Goal: Information Seeking & Learning: Learn about a topic

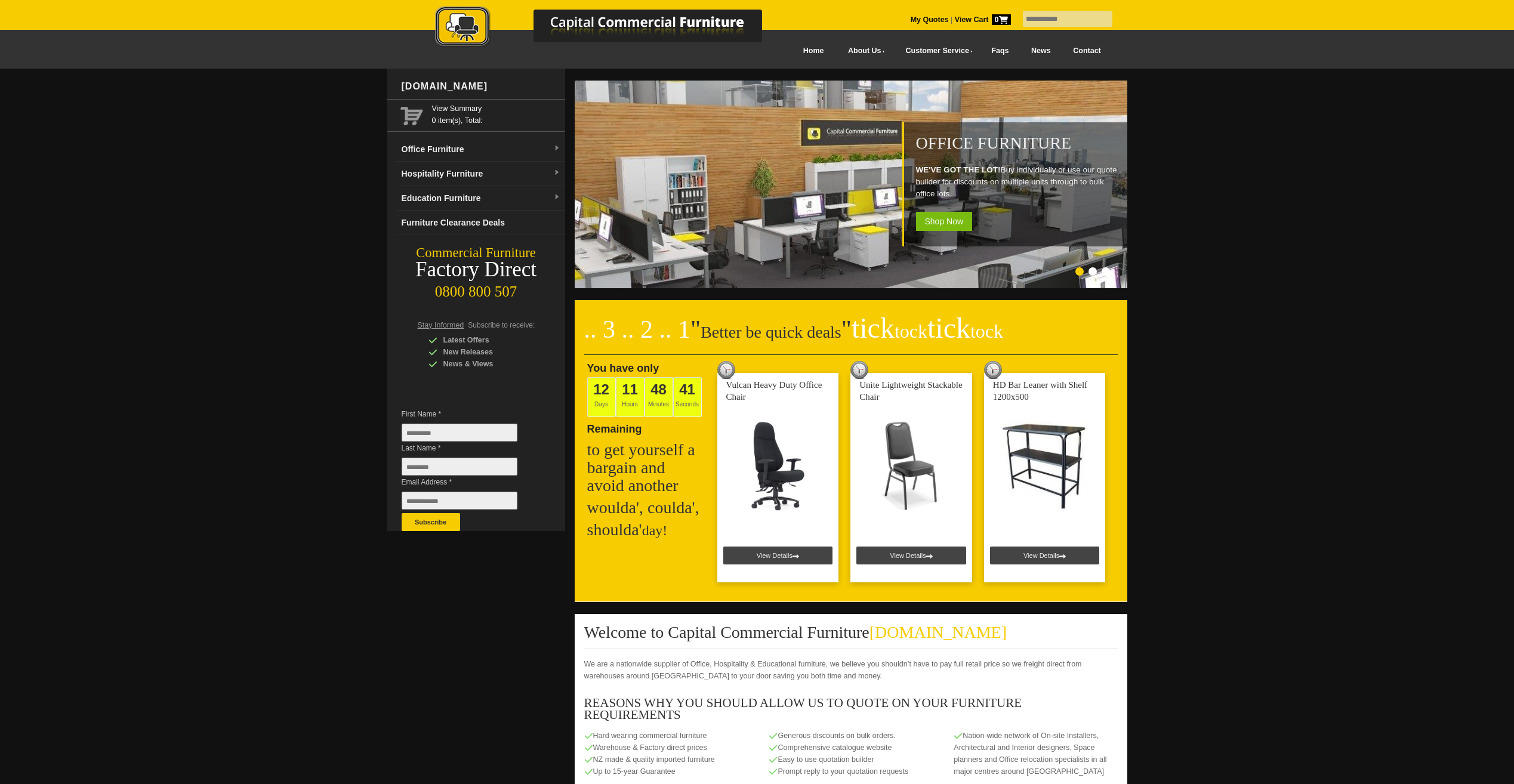
click at [1302, 433] on div at bounding box center [757, 639] width 1514 height 1140
click at [552, 147] on link "Office Furniture" at bounding box center [481, 149] width 168 height 25
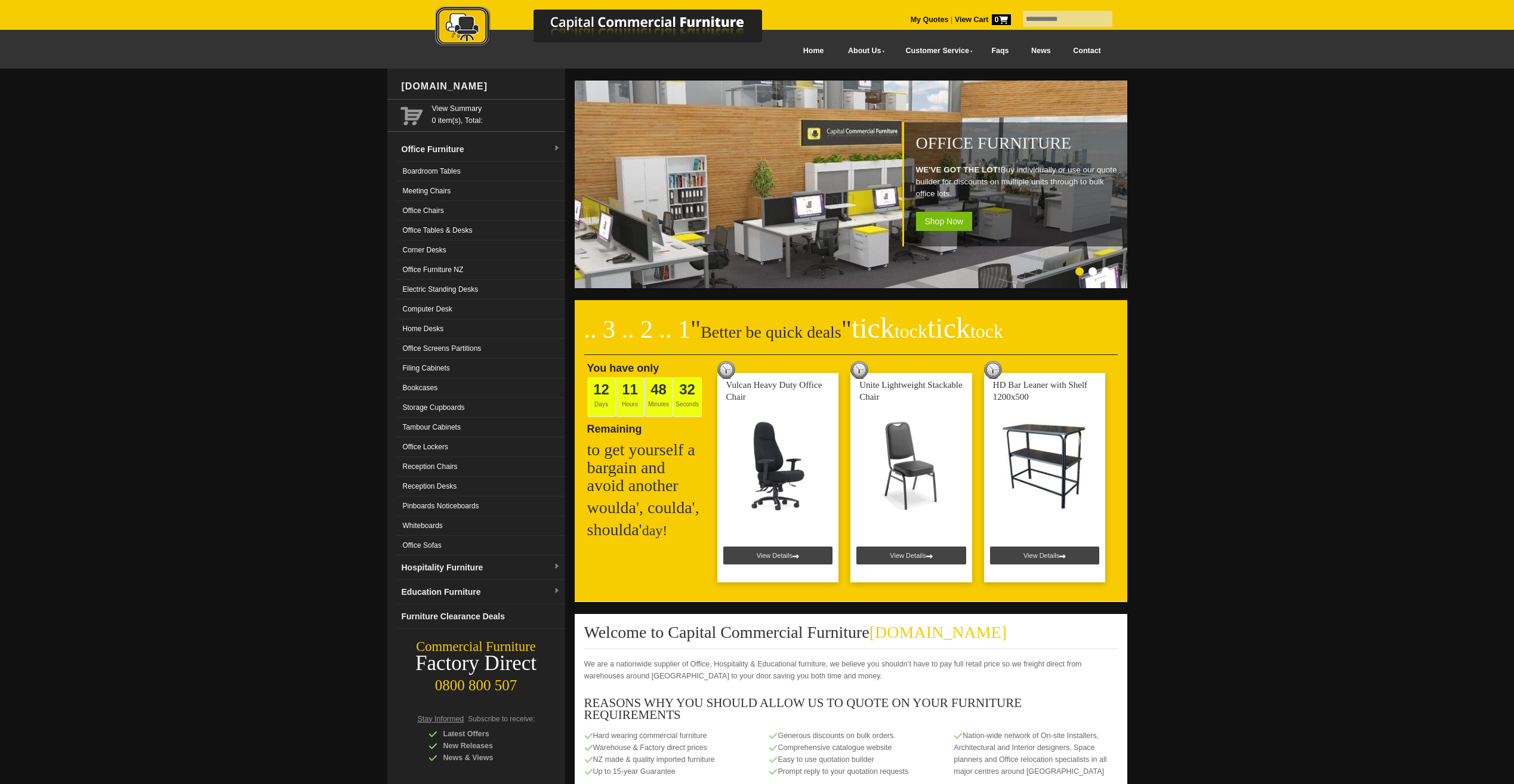
click at [462, 289] on link "Electric Standing Desks" at bounding box center [481, 289] width 168 height 20
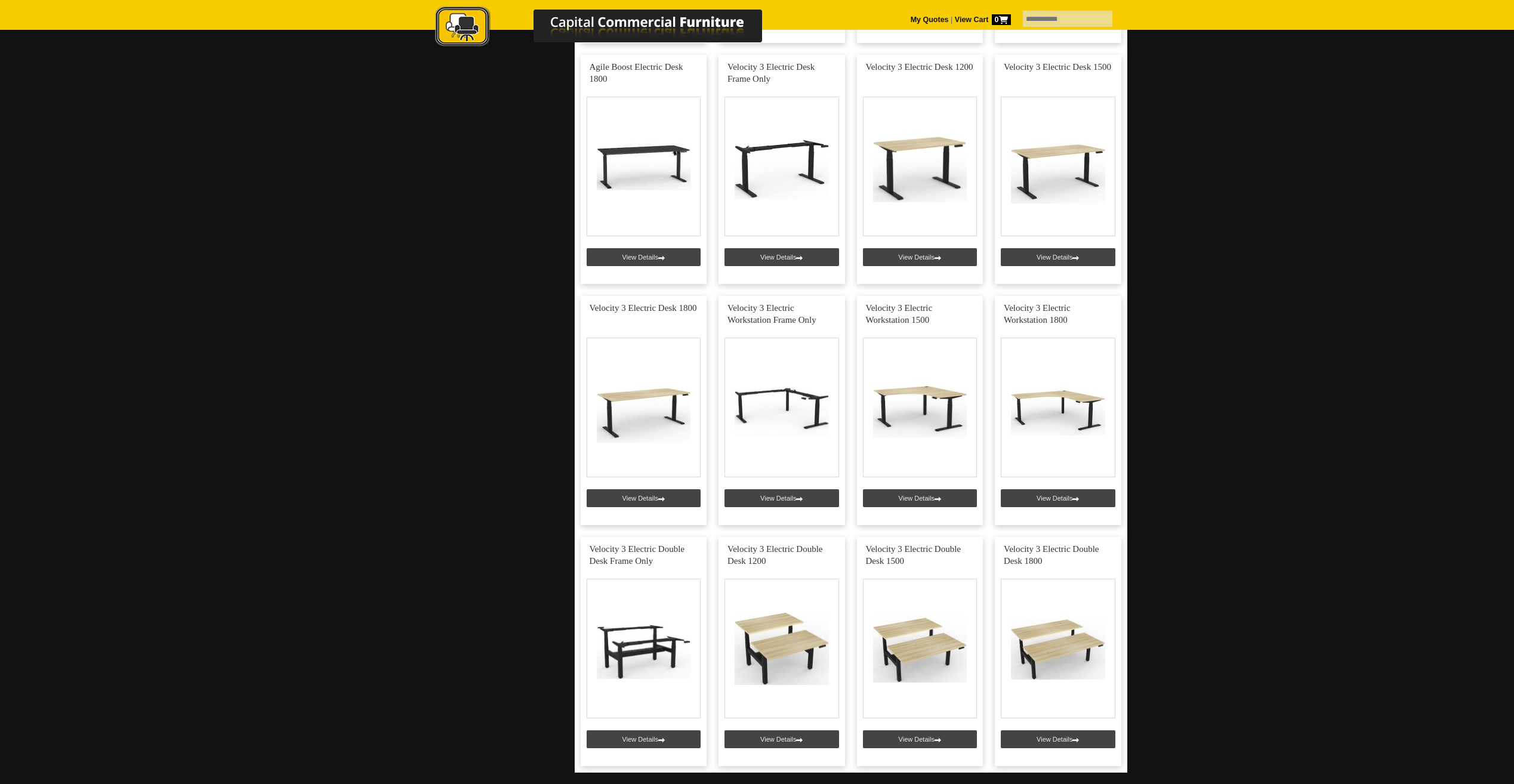
scroll to position [1551, 0]
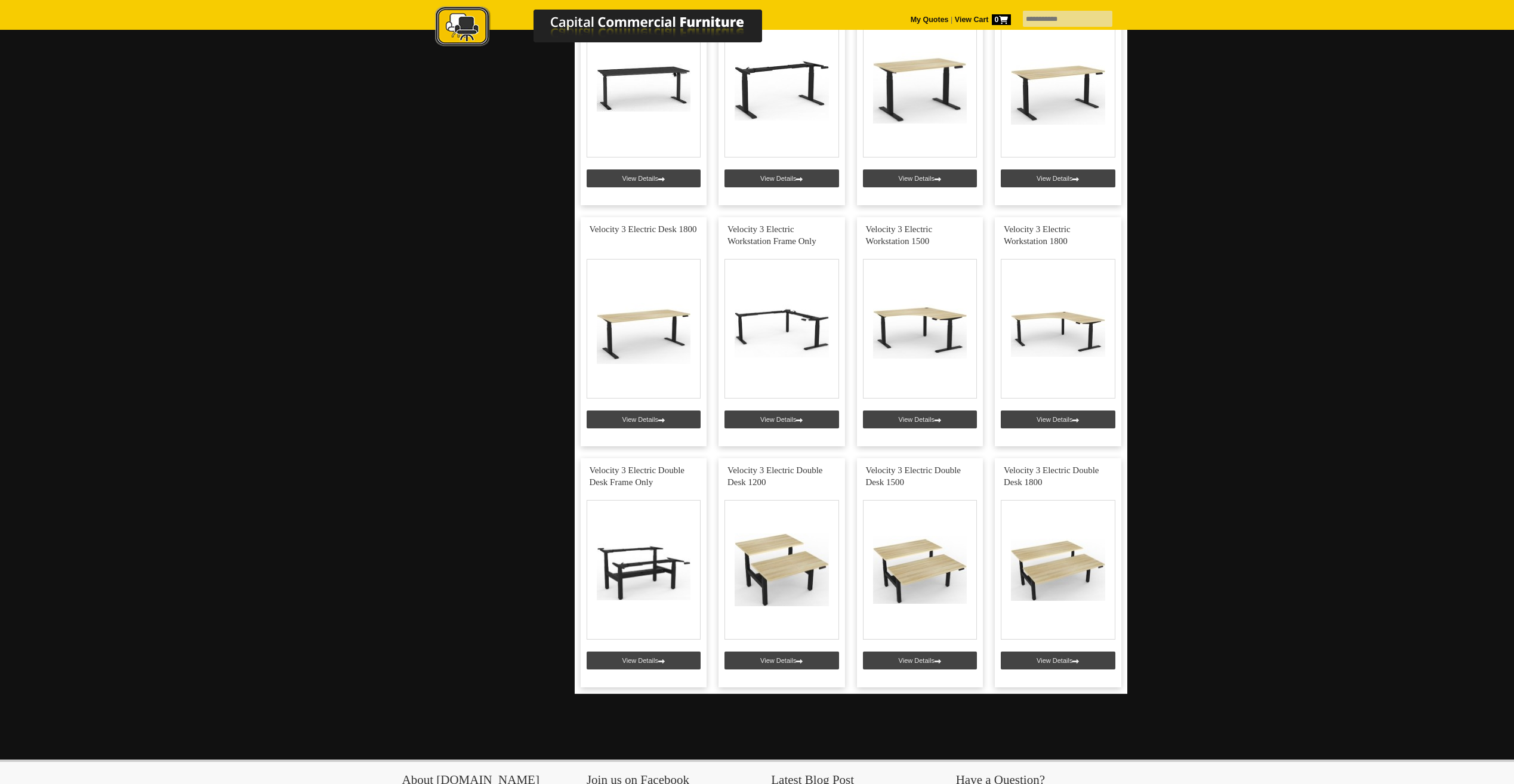
click at [918, 661] on link at bounding box center [920, 572] width 126 height 229
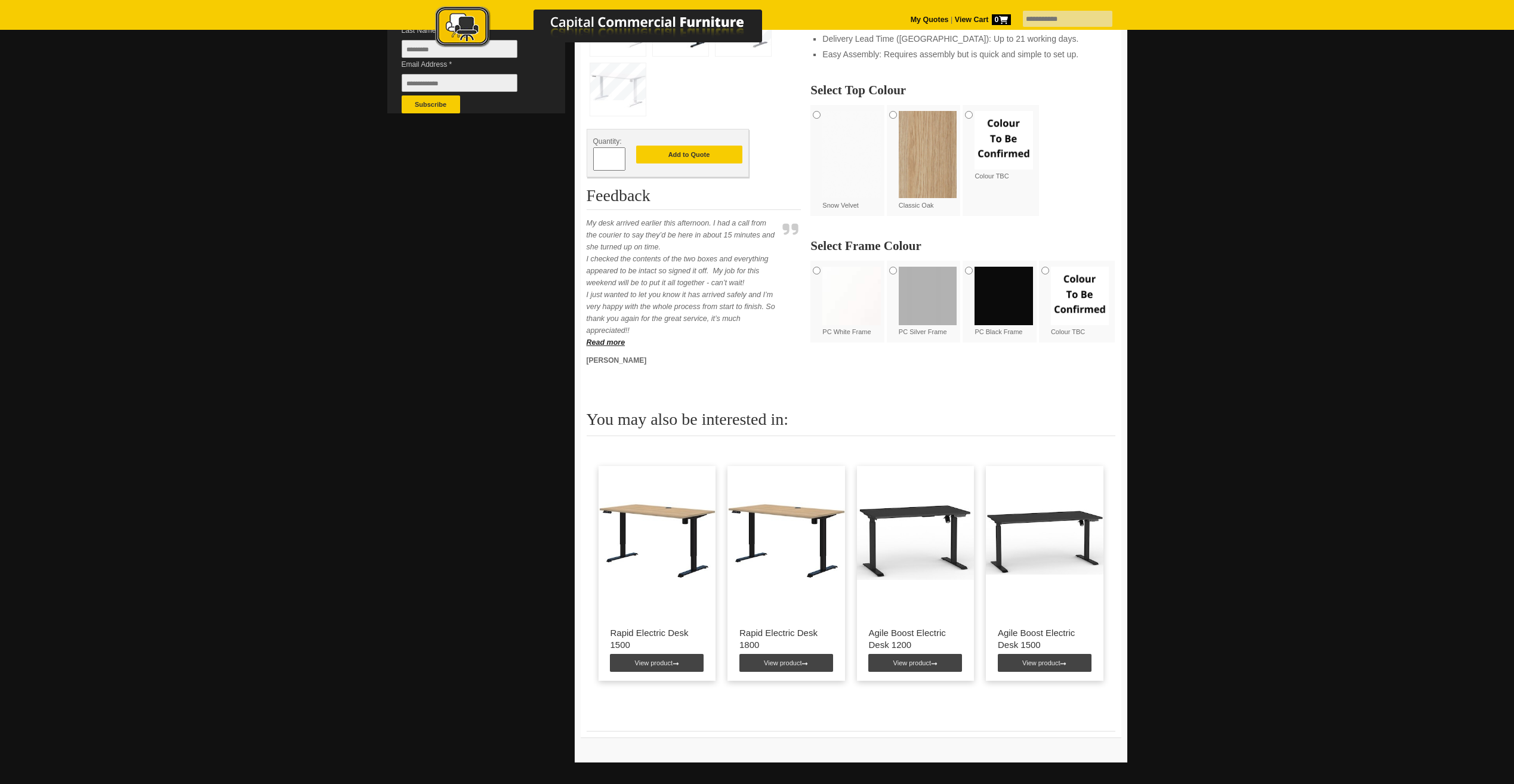
scroll to position [477, 0]
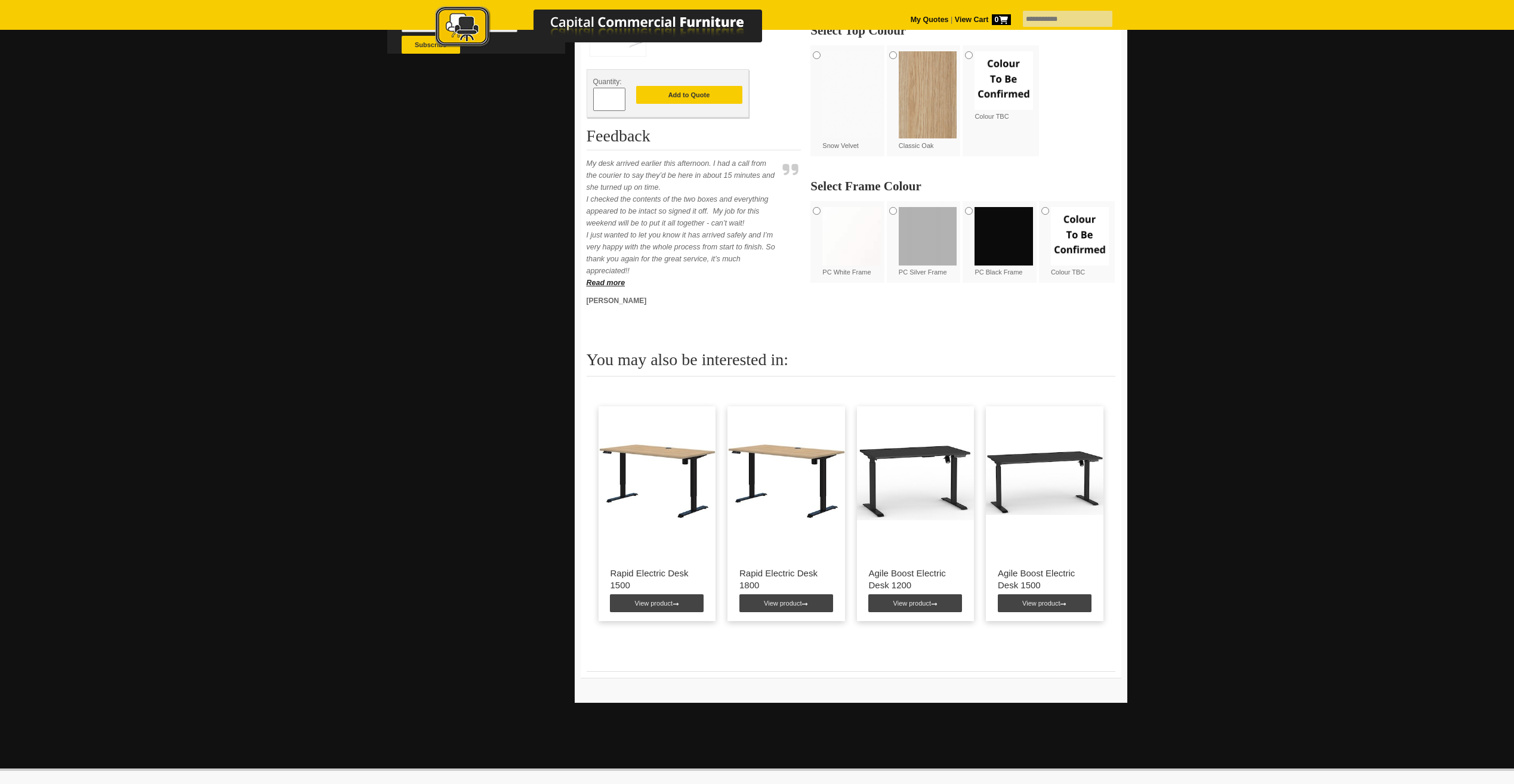
click at [784, 602] on link "View product" at bounding box center [786, 603] width 94 height 18
